Goal: Task Accomplishment & Management: Use online tool/utility

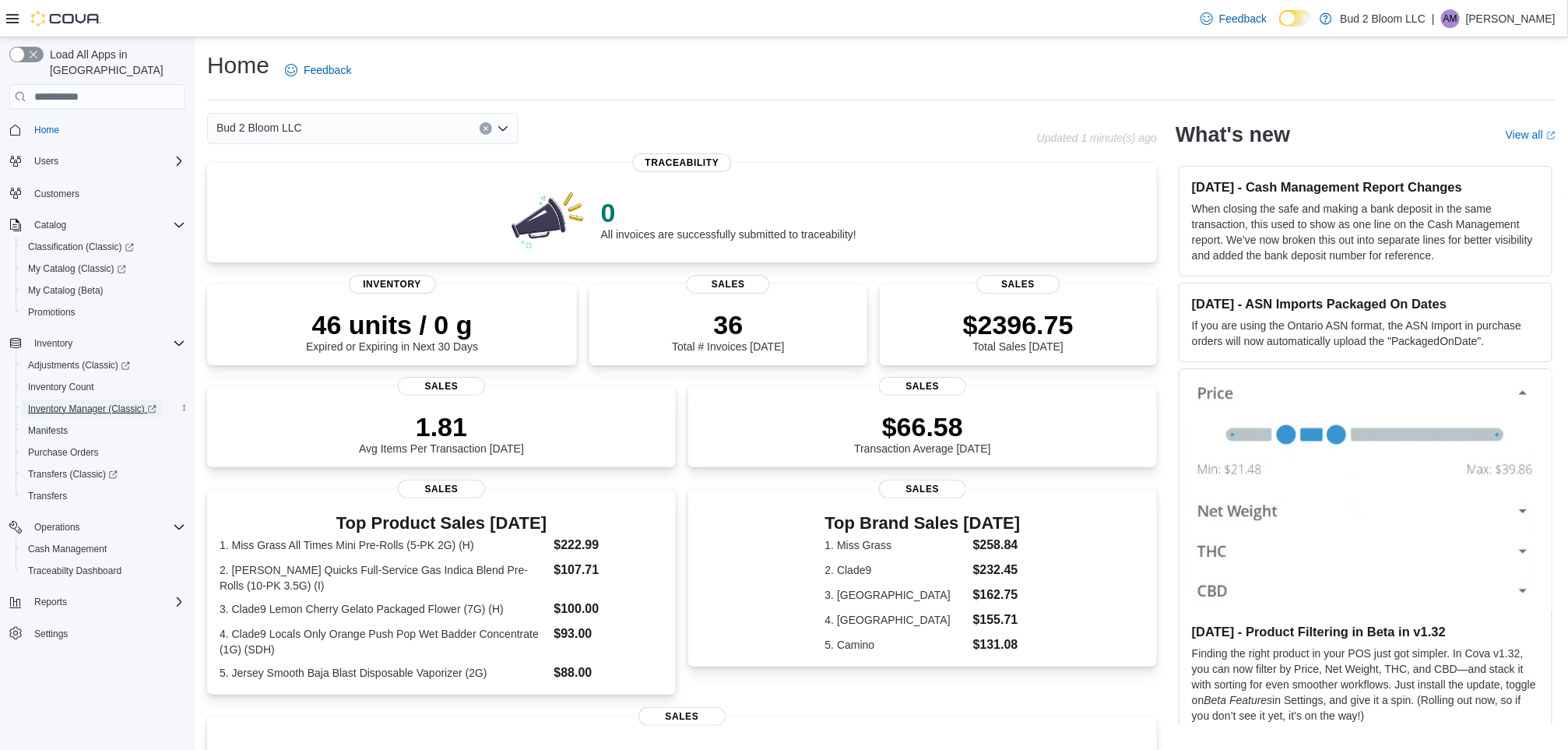
click at [136, 403] on span "Inventory Manager (Classic)" at bounding box center [92, 410] width 129 height 13
click at [113, 403] on span "Inventory Manager (Classic)" at bounding box center [92, 410] width 129 height 13
click at [38, 595] on span "Reports" at bounding box center [51, 602] width 33 height 13
click at [38, 683] on span "Reports" at bounding box center [44, 689] width 33 height 13
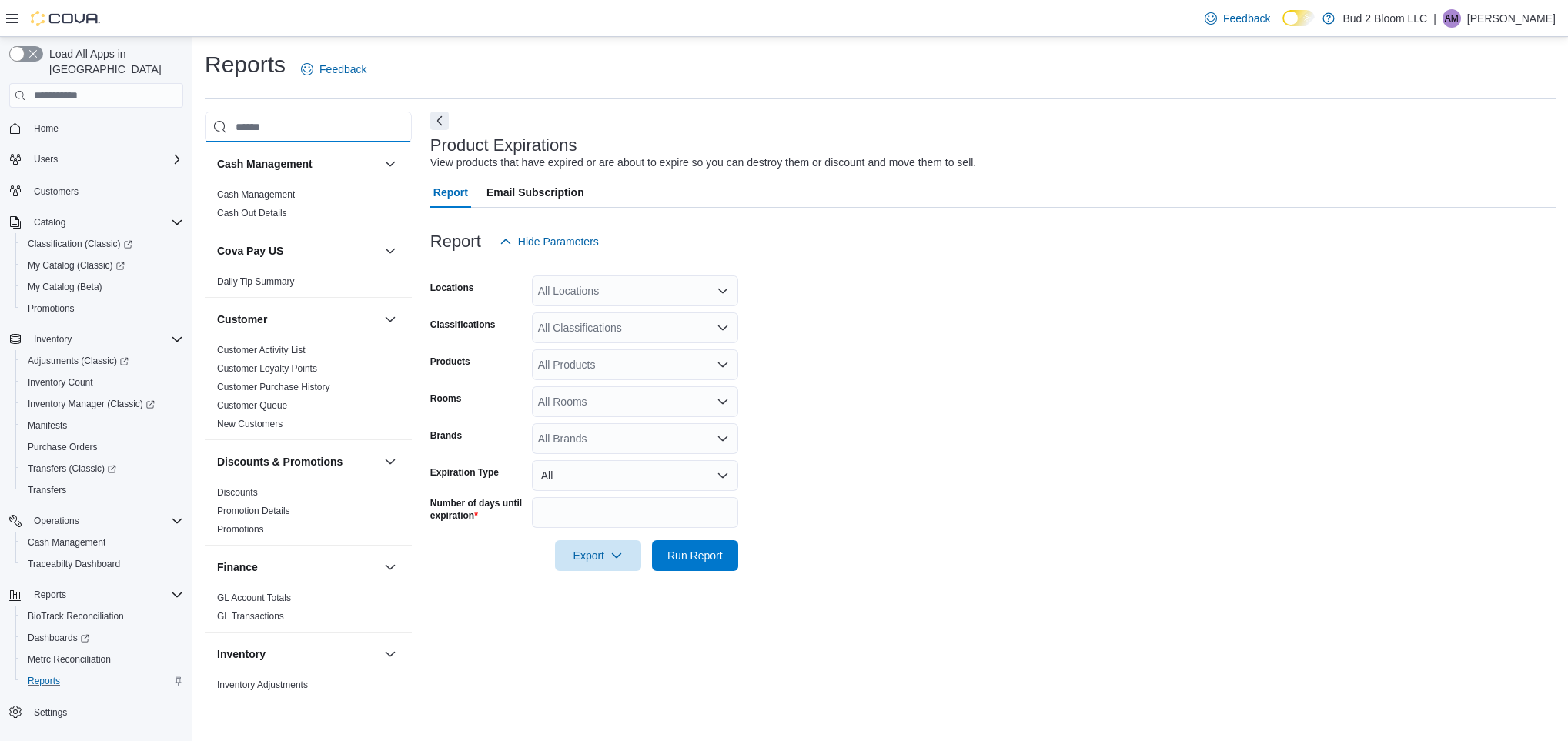
click at [301, 125] on input "search" at bounding box center [308, 127] width 207 height 31
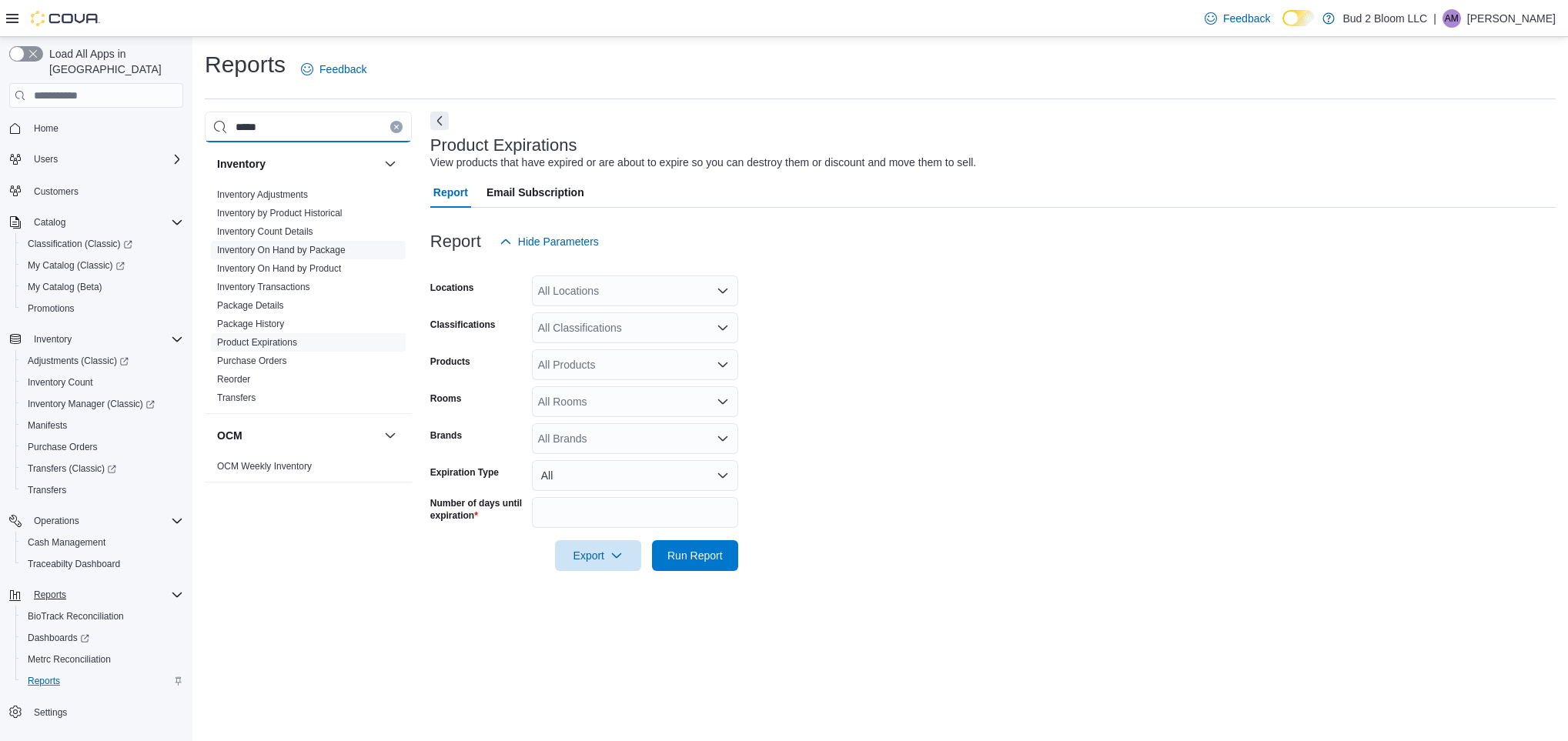
type input "*****"
click at [293, 254] on link "Inventory On Hand by Package" at bounding box center [281, 250] width 128 height 11
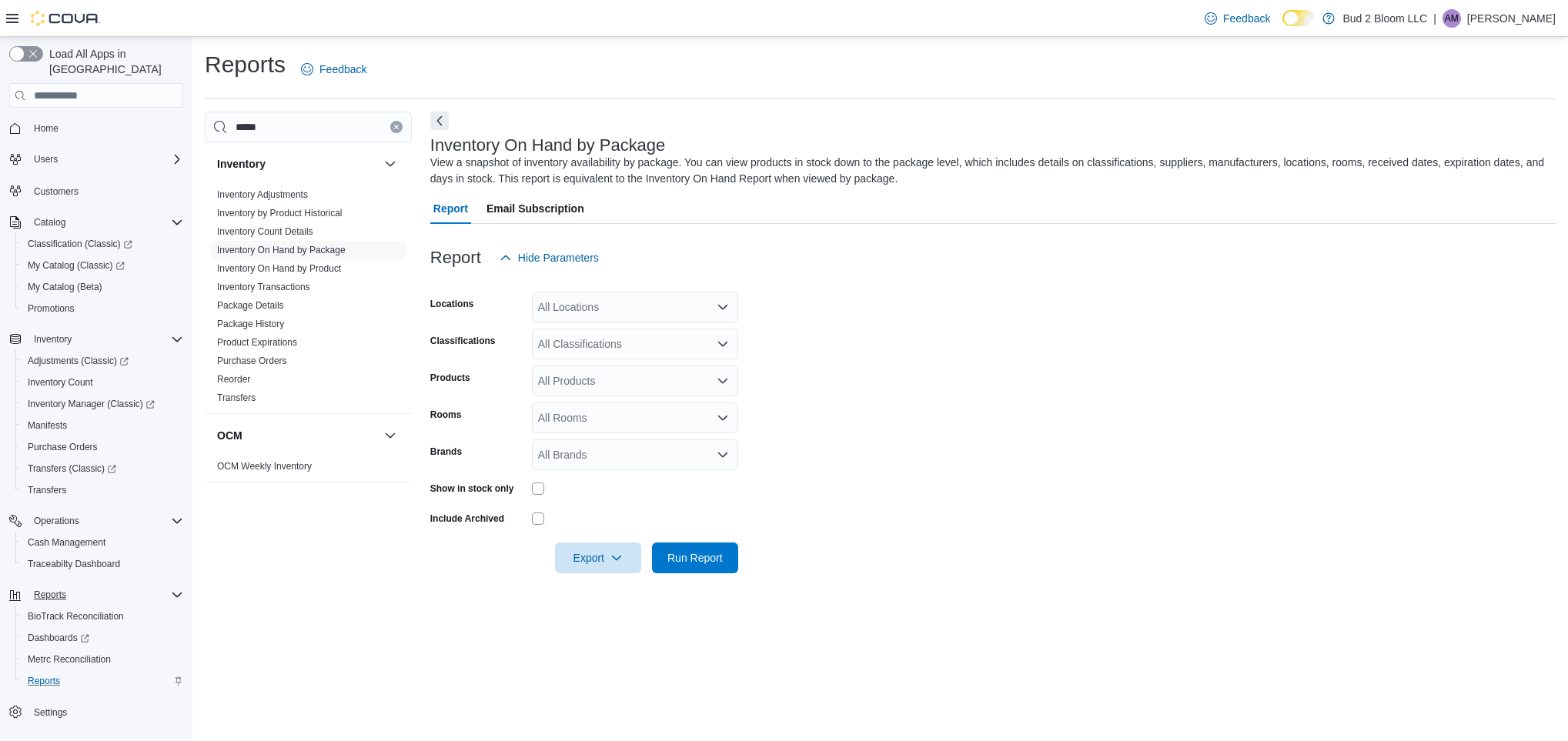
click at [529, 488] on div "Show in stock only" at bounding box center [584, 488] width 308 height 24
click at [711, 568] on span "Run Report" at bounding box center [695, 557] width 67 height 31
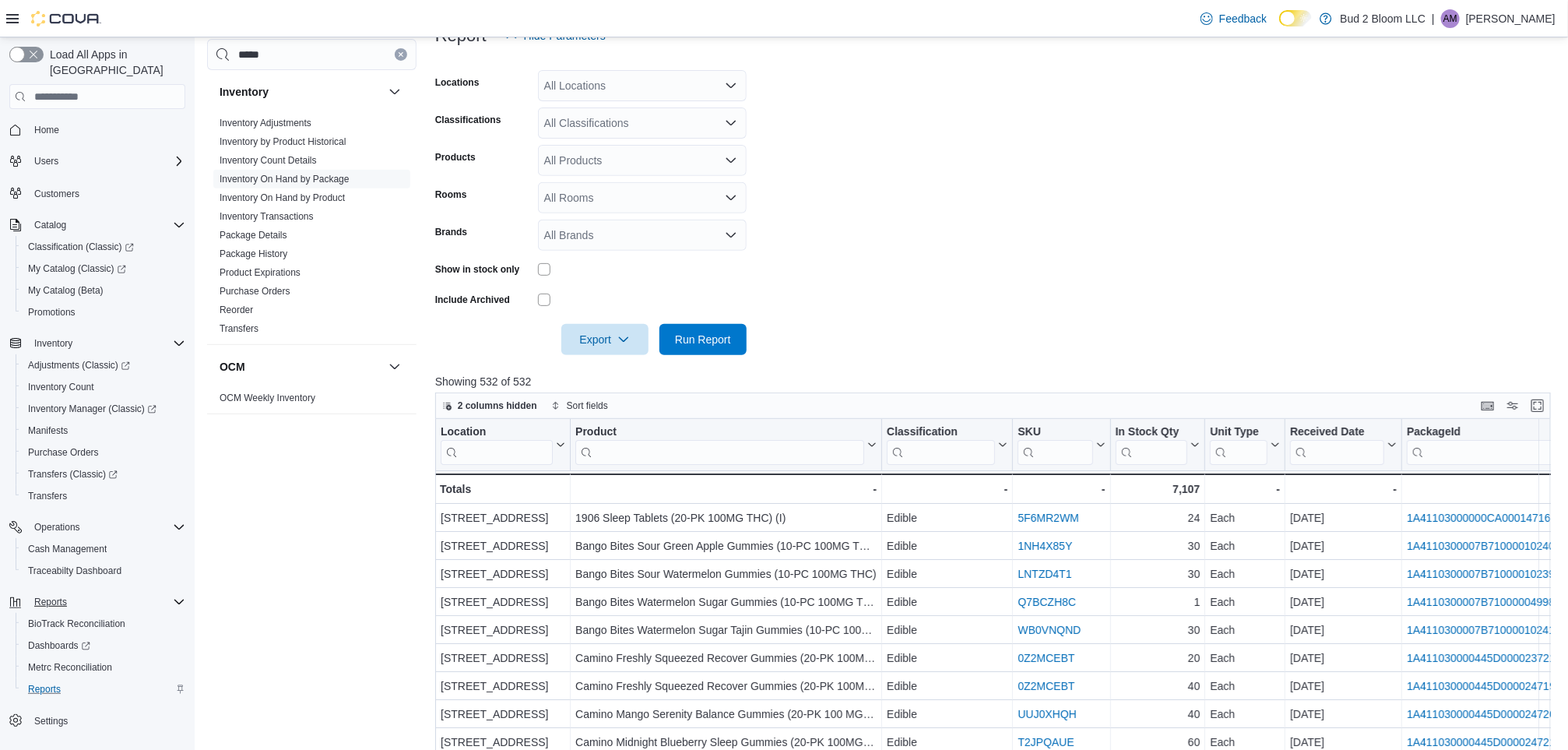
scroll to position [225, 0]
click at [598, 348] on span "Export" at bounding box center [604, 340] width 68 height 31
click at [614, 370] on span "Export to Excel" at bounding box center [607, 372] width 70 height 13
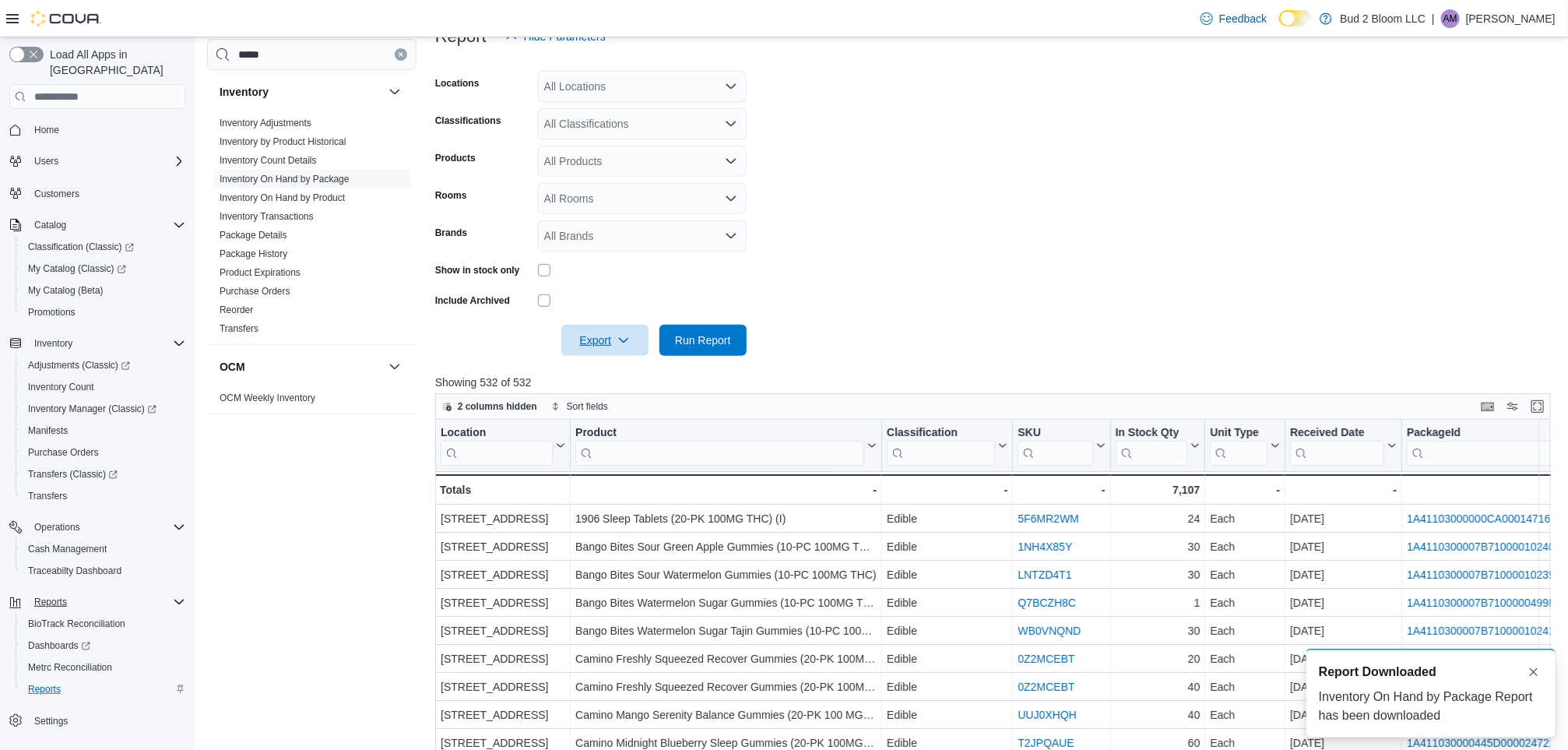
scroll to position [0, 0]
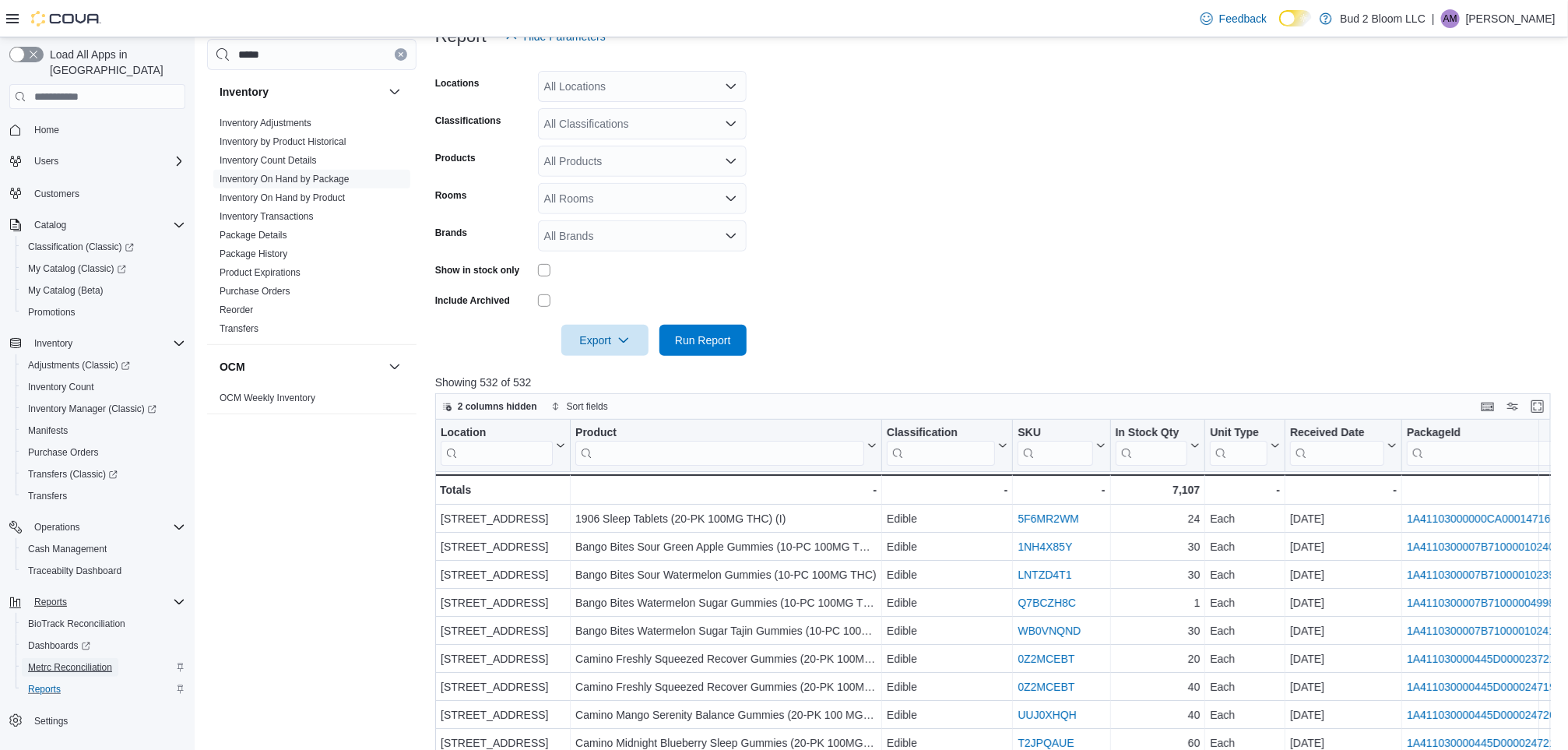
click at [57, 662] on span "Metrc Reconciliation" at bounding box center [69, 668] width 84 height 13
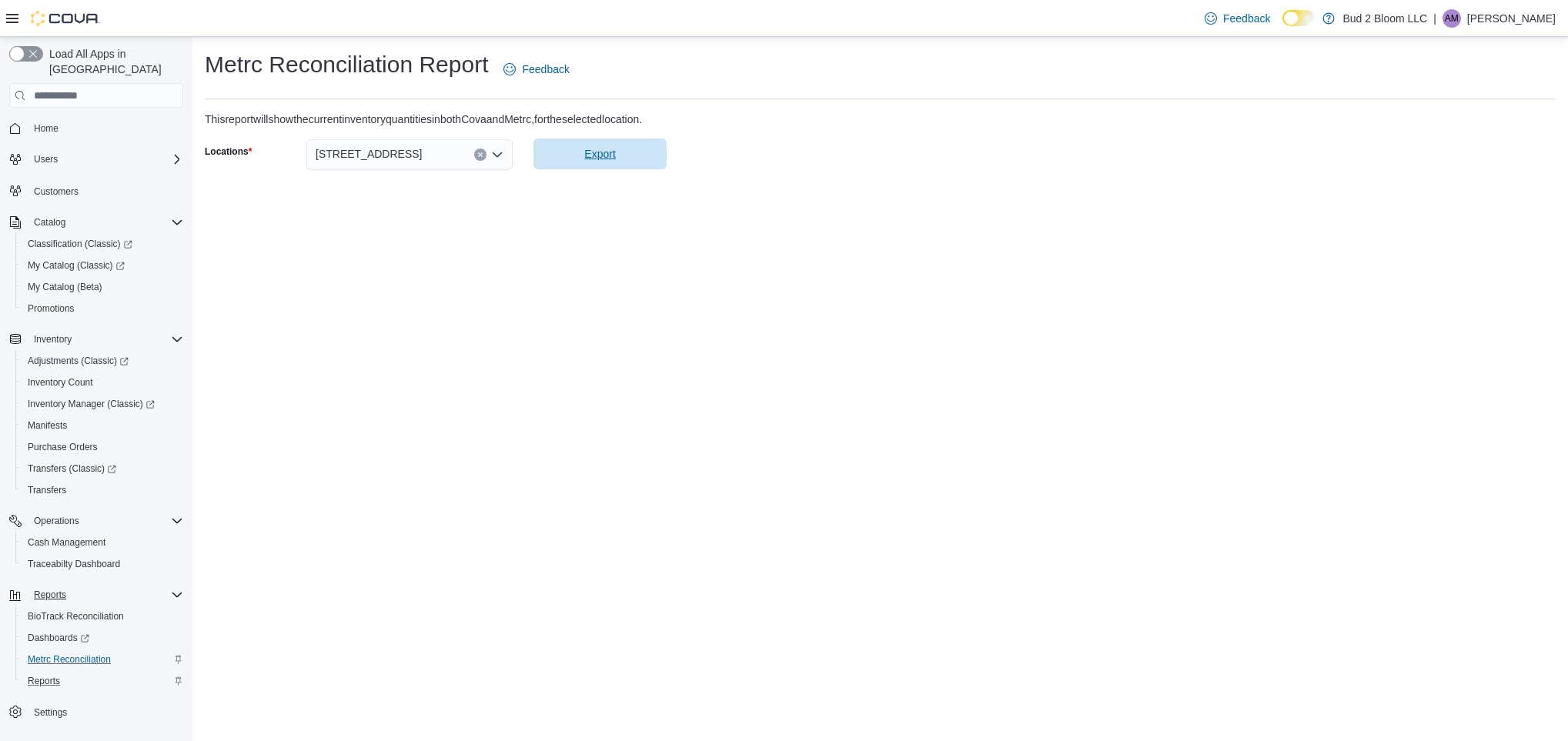
click at [592, 143] on span "Export" at bounding box center [600, 154] width 115 height 31
